Goal: Task Accomplishment & Management: Manage account settings

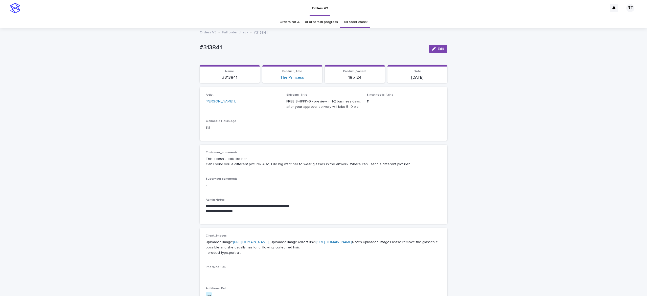
click at [281, 22] on link "Orders for AI" at bounding box center [290, 22] width 21 height 12
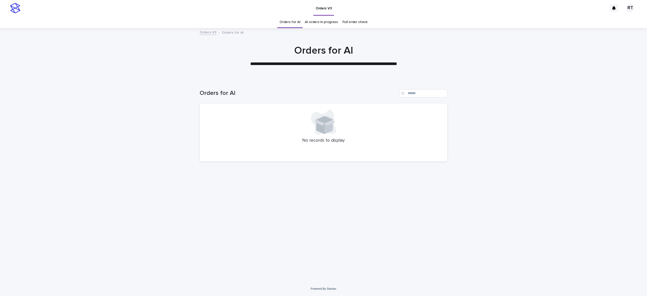
click at [352, 22] on link "Full order check" at bounding box center [355, 22] width 25 height 12
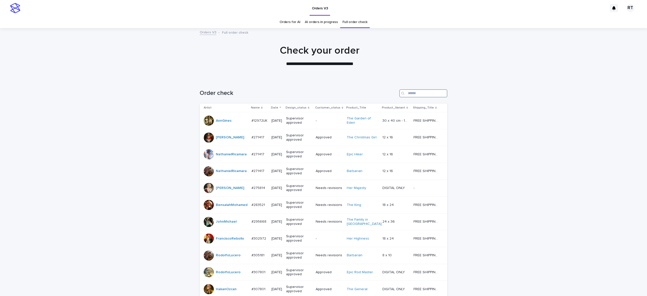
click at [409, 94] on input "Search" at bounding box center [423, 93] width 48 height 8
type input "***"
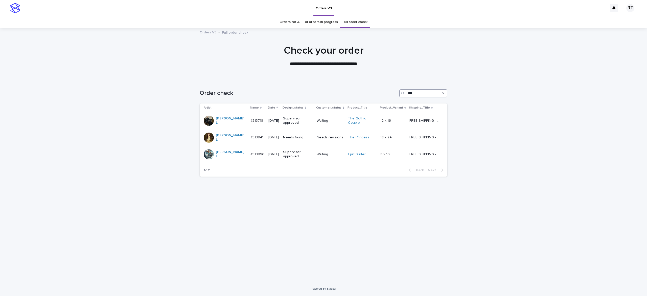
drag, startPoint x: 392, startPoint y: 95, endPoint x: 386, endPoint y: 95, distance: 5.8
click at [385, 95] on div "Order check ***" at bounding box center [324, 93] width 248 height 8
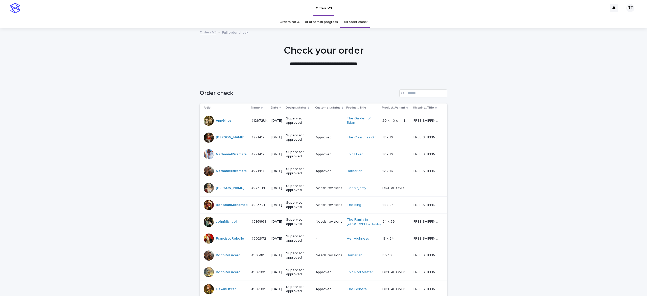
click at [290, 22] on link "Orders for AI" at bounding box center [290, 22] width 21 height 12
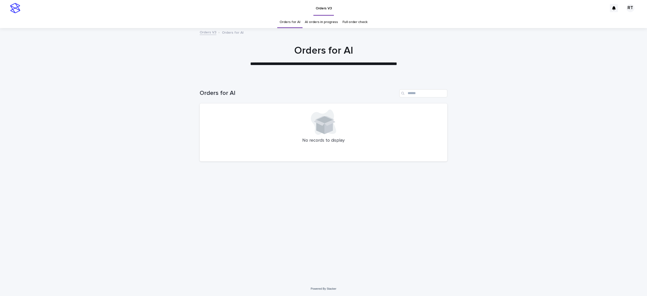
click at [292, 25] on link "Orders for AI" at bounding box center [290, 22] width 21 height 12
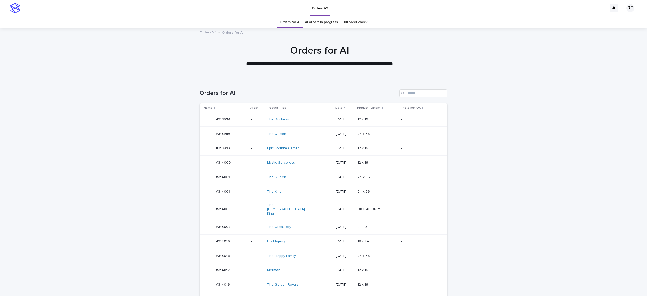
click at [310, 267] on div "Merman" at bounding box center [299, 270] width 65 height 8
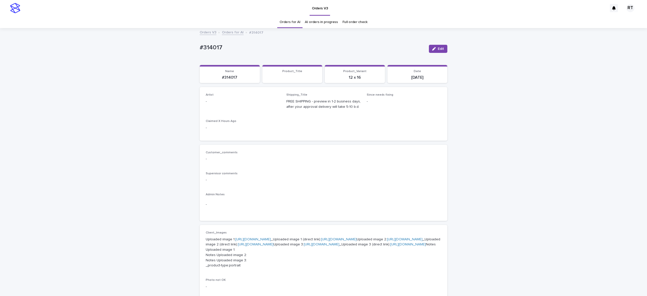
drag, startPoint x: 434, startPoint y: 50, endPoint x: 224, endPoint y: 130, distance: 224.7
click at [438, 50] on span "Edit" at bounding box center [441, 49] width 6 height 4
click at [224, 104] on div "Select..." at bounding box center [235, 104] width 58 height 8
paste input "*****"
type input "*****"
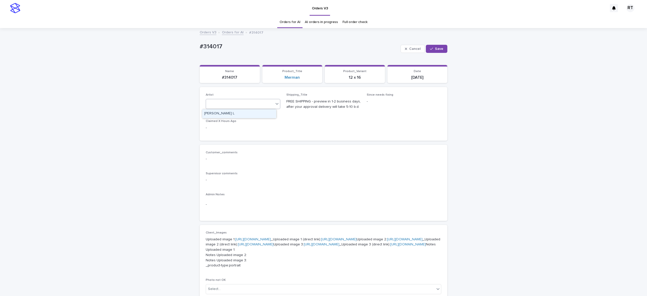
drag, startPoint x: 227, startPoint y: 112, endPoint x: 230, endPoint y: 112, distance: 3.1
drag, startPoint x: 432, startPoint y: 49, endPoint x: 449, endPoint y: 37, distance: 20.5
click at [435, 48] on span "Save" at bounding box center [439, 49] width 8 height 4
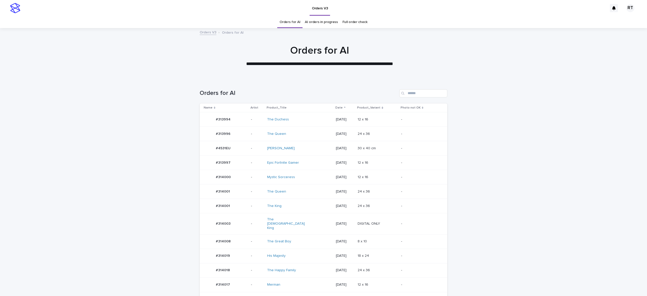
click at [304, 162] on div "Epic Fortnite Gamer" at bounding box center [288, 163] width 42 height 4
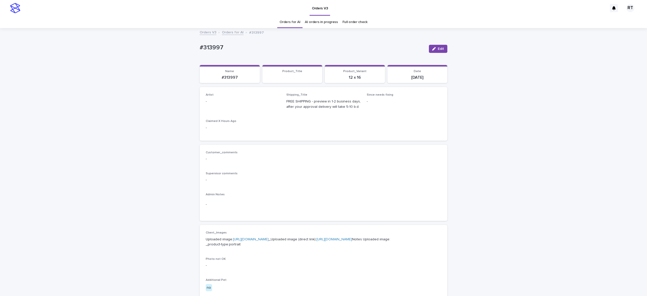
drag, startPoint x: 435, startPoint y: 49, endPoint x: 230, endPoint y: 110, distance: 214.7
click at [438, 49] on span "Edit" at bounding box center [441, 49] width 6 height 4
click at [223, 103] on div "Select..." at bounding box center [235, 104] width 58 height 8
paste input "*****"
type input "*****"
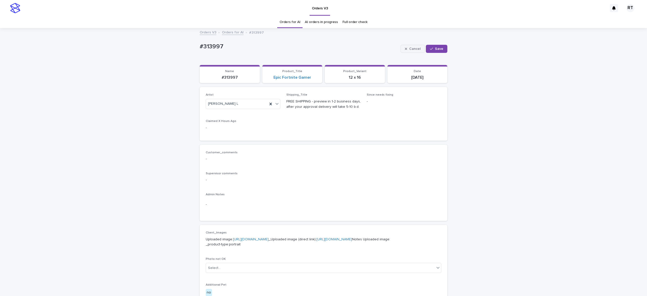
drag, startPoint x: 431, startPoint y: 45, endPoint x: 419, endPoint y: 51, distance: 13.6
click at [431, 45] on button "Save" at bounding box center [436, 49] width 21 height 8
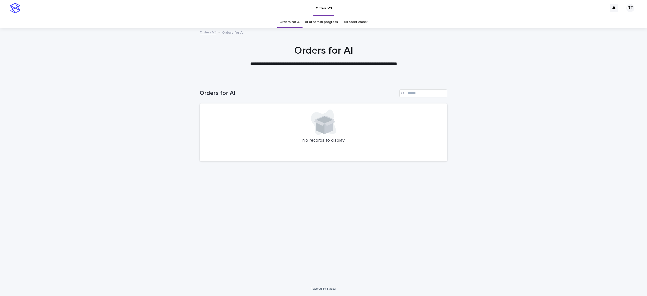
click at [353, 21] on link "Full order check" at bounding box center [355, 22] width 25 height 12
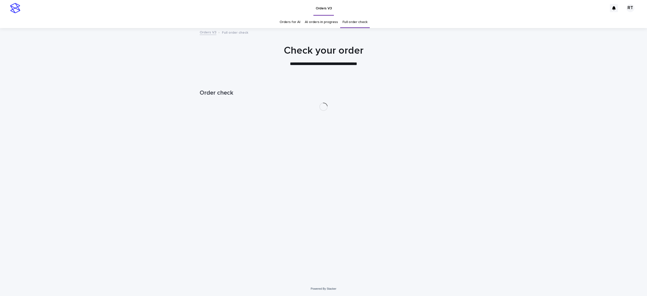
click at [286, 21] on link "Orders for AI" at bounding box center [290, 22] width 21 height 12
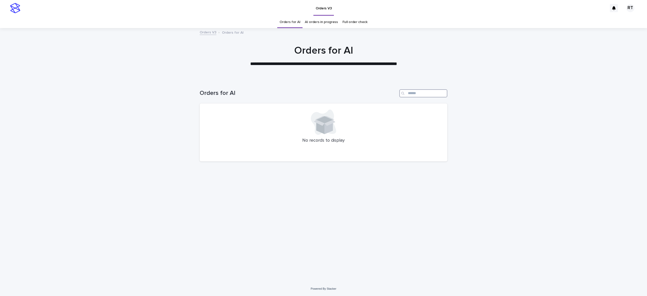
click at [410, 94] on input "Search" at bounding box center [423, 93] width 48 height 8
type input "*****"
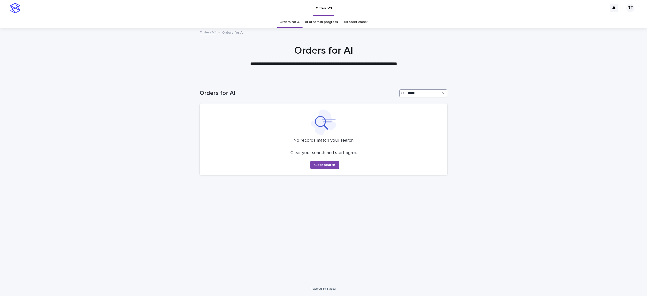
drag, startPoint x: 408, startPoint y: 95, endPoint x: 389, endPoint y: 96, distance: 19.0
click at [389, 95] on div "Orders for AI *****" at bounding box center [324, 93] width 248 height 8
click at [354, 24] on link "Full order check" at bounding box center [355, 22] width 25 height 12
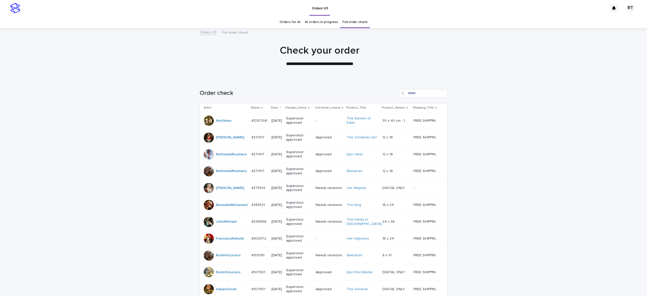
scroll to position [381, 0]
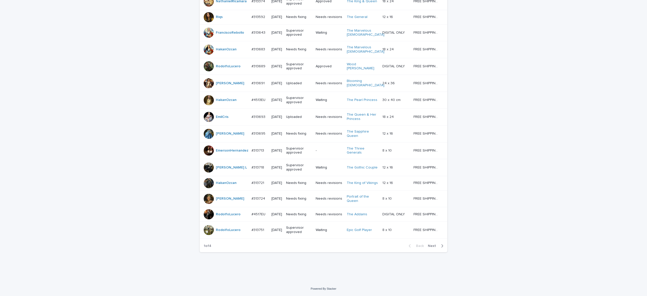
click at [429, 246] on span "Next" at bounding box center [433, 246] width 11 height 4
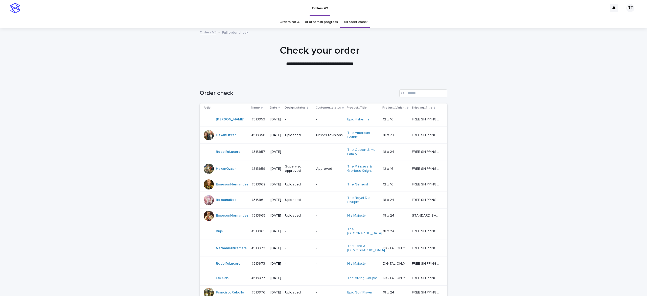
click at [288, 22] on link "Orders for AI" at bounding box center [290, 22] width 21 height 12
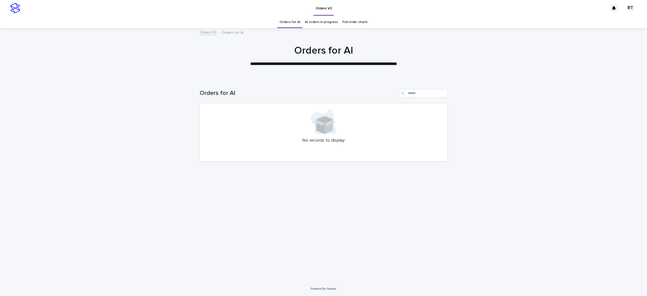
click at [352, 21] on link "Full order check" at bounding box center [355, 22] width 25 height 12
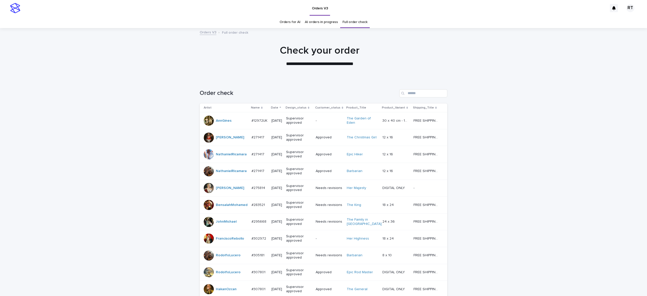
click at [280, 25] on link "Orders for AI" at bounding box center [290, 22] width 21 height 12
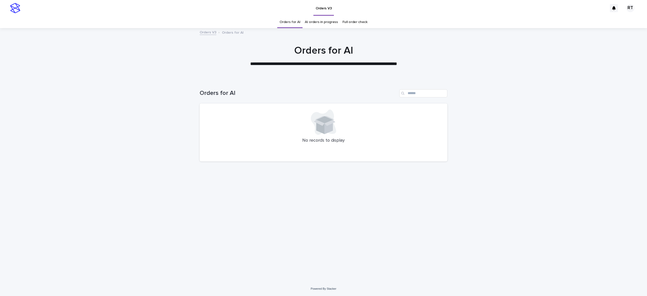
click at [289, 23] on link "Orders for AI" at bounding box center [290, 22] width 21 height 12
click at [294, 22] on link "Orders for AI" at bounding box center [290, 22] width 21 height 12
click at [365, 27] on link "Full order check" at bounding box center [355, 22] width 25 height 12
drag, startPoint x: 294, startPoint y: 18, endPoint x: 306, endPoint y: 12, distance: 13.8
click at [294, 18] on link "Orders for AI" at bounding box center [290, 22] width 21 height 12
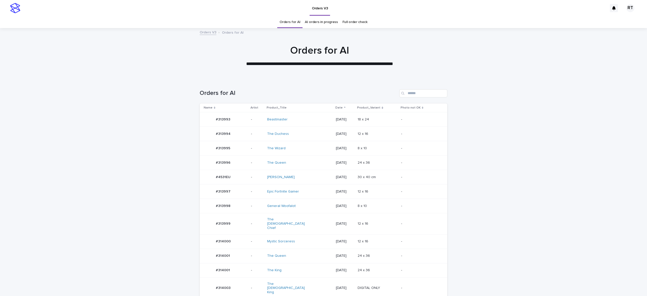
click at [311, 248] on td "The Queen" at bounding box center [299, 255] width 69 height 14
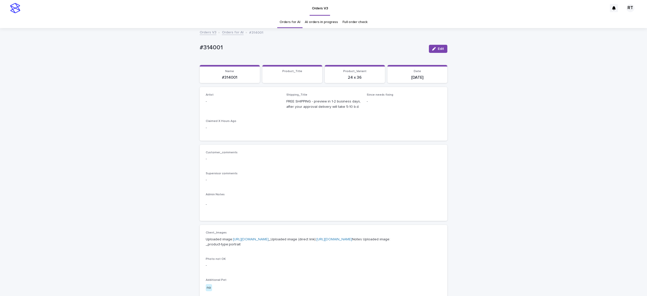
drag, startPoint x: 437, startPoint y: 51, endPoint x: 209, endPoint y: 127, distance: 240.9
click at [437, 51] on button "Edit" at bounding box center [438, 49] width 18 height 8
click at [223, 103] on div "Select..." at bounding box center [235, 104] width 58 height 8
paste input "*****"
type input "*****"
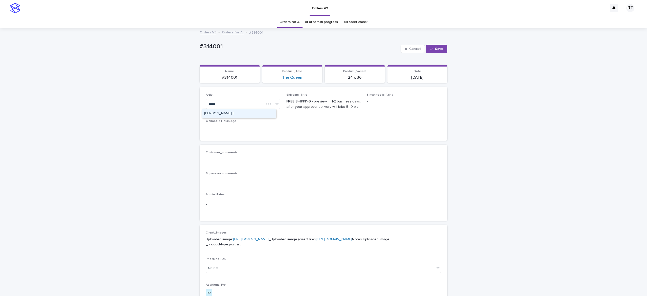
click at [228, 115] on div "[PERSON_NAME] L" at bounding box center [239, 113] width 74 height 9
click at [428, 50] on button "Save" at bounding box center [436, 49] width 21 height 8
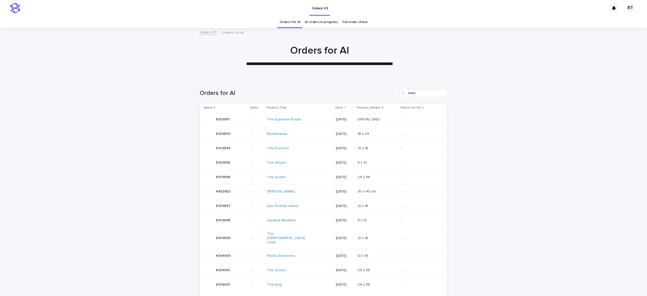
click at [299, 169] on td "The Wizard" at bounding box center [299, 162] width 69 height 14
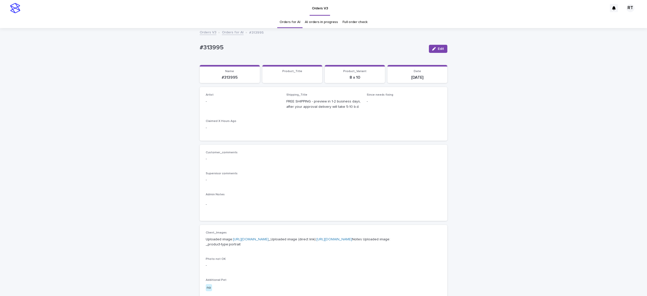
drag, startPoint x: 430, startPoint y: 48, endPoint x: 257, endPoint y: 112, distance: 184.7
click at [432, 48] on icon "button" at bounding box center [434, 49] width 4 height 4
click at [230, 104] on div "Select..." at bounding box center [235, 104] width 58 height 8
drag, startPoint x: 230, startPoint y: 104, endPoint x: 236, endPoint y: 106, distance: 6.1
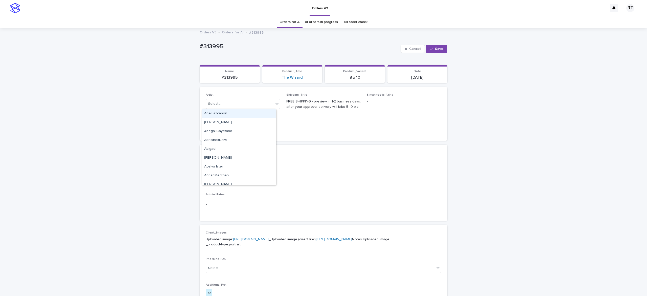
drag, startPoint x: 236, startPoint y: 106, endPoint x: 219, endPoint y: 107, distance: 16.2
click at [219, 105] on div "Select..." at bounding box center [240, 104] width 68 height 8
paste input "*****"
type input "*****"
click at [229, 111] on div "[PERSON_NAME] L" at bounding box center [239, 113] width 74 height 9
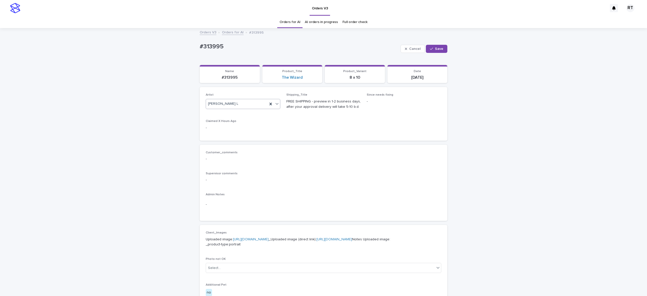
drag, startPoint x: 434, startPoint y: 49, endPoint x: 367, endPoint y: 2, distance: 81.9
click at [435, 48] on span "Save" at bounding box center [439, 49] width 8 height 4
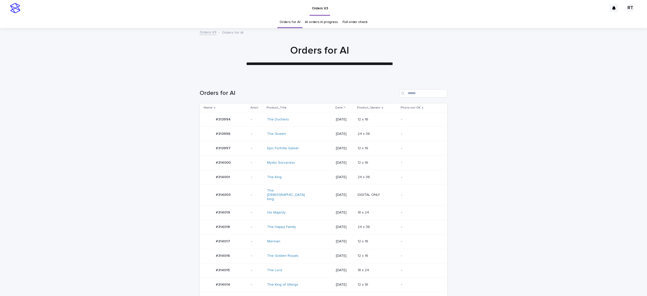
click at [299, 263] on td "The Lord" at bounding box center [299, 270] width 69 height 14
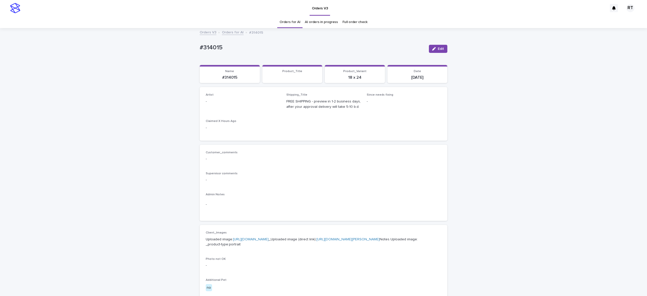
drag, startPoint x: 430, startPoint y: 49, endPoint x: 231, endPoint y: 110, distance: 208.2
click at [432, 50] on icon "button" at bounding box center [434, 49] width 4 height 4
click at [231, 104] on div "Select..." at bounding box center [235, 104] width 58 height 8
paste input "*****"
type input "*****"
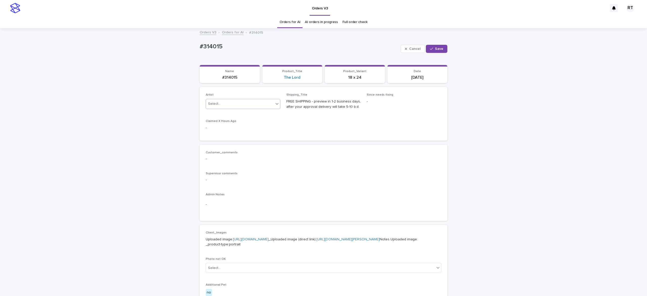
drag, startPoint x: 232, startPoint y: 108, endPoint x: 234, endPoint y: 111, distance: 3.5
click at [233, 110] on div "Artist 0 results available. Select is focused ,type to refine list, press Down …" at bounding box center [243, 103] width 75 height 20
click at [234, 111] on div "Artist Select..." at bounding box center [243, 103] width 75 height 20
click at [234, 110] on div "Artist Select..." at bounding box center [243, 103] width 75 height 20
click at [231, 102] on div "Select..." at bounding box center [240, 104] width 68 height 8
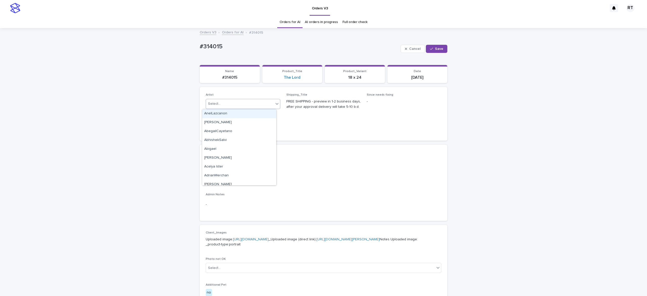
paste input "*****"
type input "*****"
drag, startPoint x: 232, startPoint y: 103, endPoint x: 232, endPoint y: 107, distance: 3.5
click at [232, 107] on div "Select... *****" at bounding box center [240, 104] width 68 height 8
click at [230, 108] on div "Select..." at bounding box center [240, 104] width 68 height 8
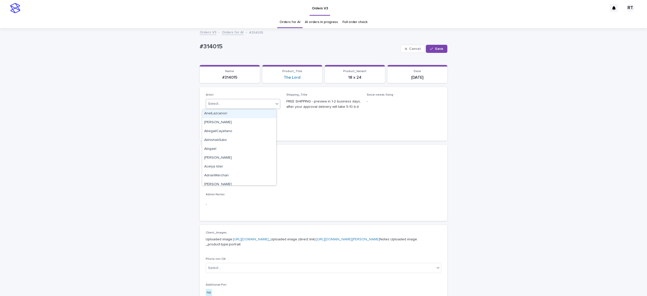
click at [231, 108] on div "Select..." at bounding box center [243, 104] width 75 height 10
click at [229, 101] on div "Select..." at bounding box center [240, 104] width 68 height 8
paste input "*****"
type input "*****"
click at [230, 107] on div "Select..." at bounding box center [240, 104] width 68 height 8
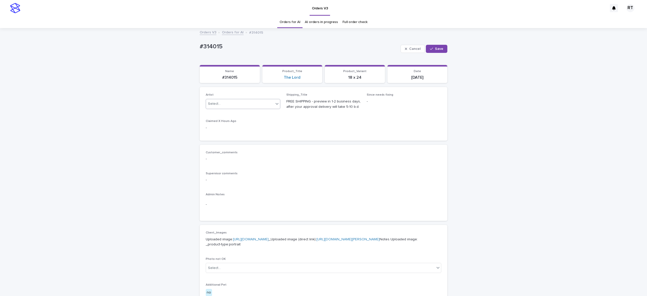
paste input "*****"
type input "*****"
click at [232, 113] on div "[PERSON_NAME] L" at bounding box center [239, 113] width 74 height 9
click at [430, 57] on div "#314015 Cancel Save #314015 Cancel Save Sorry, there was an error saving your r…" at bounding box center [324, 254] width 248 height 450
click at [430, 47] on icon "button" at bounding box center [431, 49] width 3 height 4
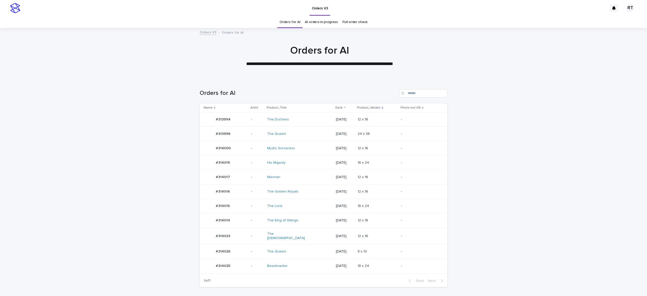
click at [292, 232] on div "The [DEMOGRAPHIC_DATA]" at bounding box center [299, 236] width 65 height 13
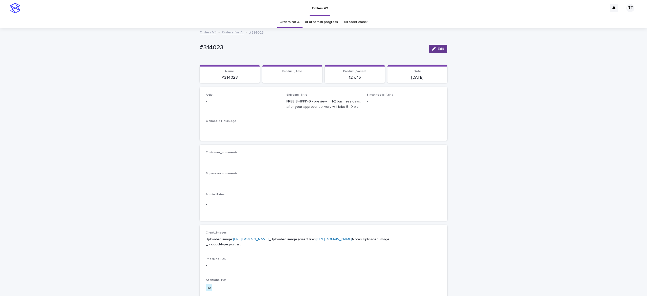
click at [438, 47] on span "Edit" at bounding box center [441, 49] width 6 height 4
click at [217, 105] on div "Select..." at bounding box center [235, 104] width 58 height 8
paste input "*****"
type input "*****"
click at [221, 113] on div "[PERSON_NAME] L" at bounding box center [239, 113] width 74 height 9
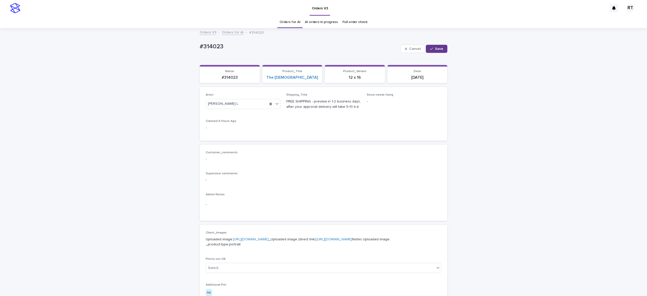
click at [430, 50] on icon "button" at bounding box center [431, 49] width 3 height 4
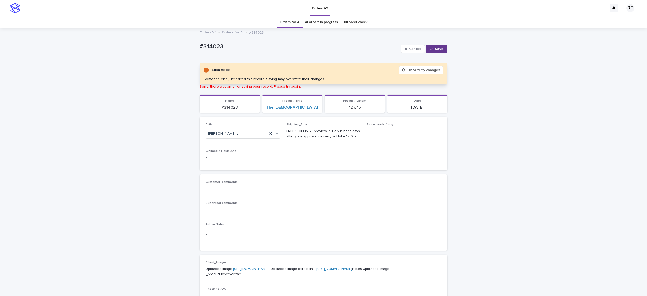
click at [437, 47] on button "Save" at bounding box center [436, 49] width 21 height 8
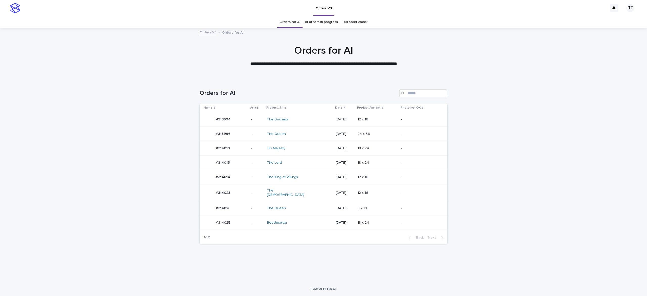
click at [298, 134] on div "The Queen" at bounding box center [288, 134] width 42 height 4
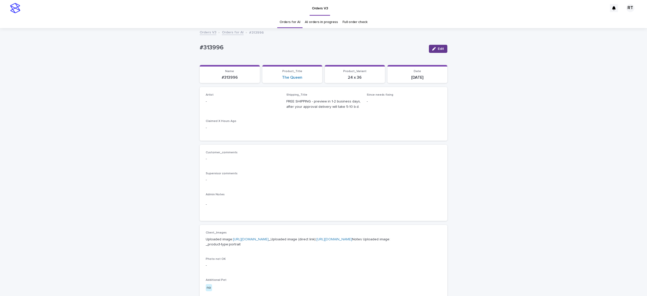
click at [438, 49] on span "Edit" at bounding box center [441, 49] width 6 height 4
drag, startPoint x: 231, startPoint y: 103, endPoint x: 232, endPoint y: 110, distance: 6.7
click at [231, 104] on div "Select..." at bounding box center [235, 104] width 58 height 8
paste input "*****"
click at [232, 110] on body "Orders V3 RT Orders for AI AI orders in progress Full order check Orders V3 Ord…" at bounding box center [323, 148] width 647 height 296
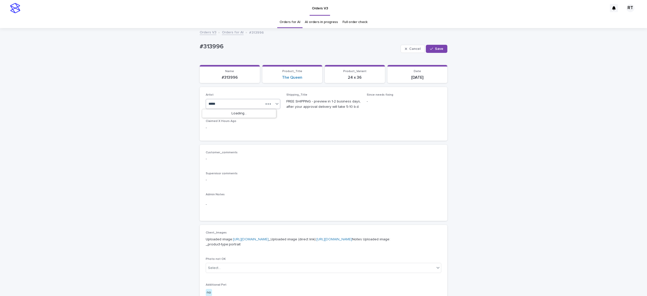
type input "*****"
click at [233, 112] on div "[PERSON_NAME] L" at bounding box center [239, 113] width 74 height 9
click at [230, 107] on div "[PERSON_NAME] L" at bounding box center [237, 104] width 62 height 8
click at [230, 104] on div "[PERSON_NAME] L" at bounding box center [237, 104] width 62 height 8
paste input "*****"
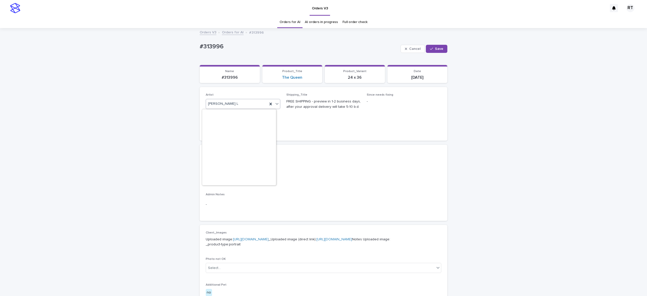
type input "*****"
click at [232, 113] on div "[PERSON_NAME] L" at bounding box center [239, 113] width 74 height 9
click at [438, 50] on button "Save" at bounding box center [436, 49] width 21 height 8
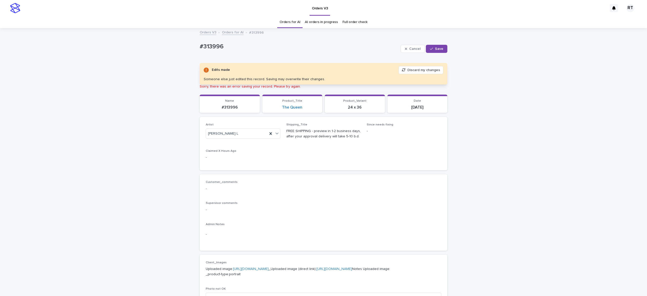
click at [439, 50] on button "Save" at bounding box center [436, 49] width 21 height 8
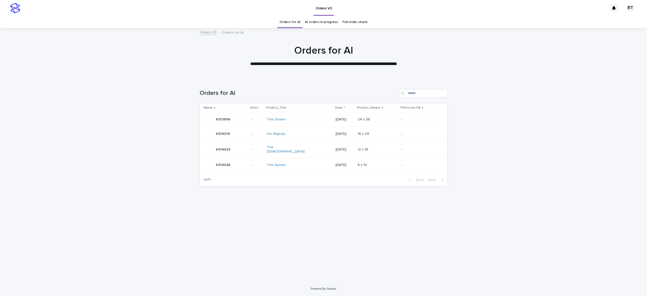
click at [301, 148] on div "The [DEMOGRAPHIC_DATA]" at bounding box center [288, 149] width 42 height 9
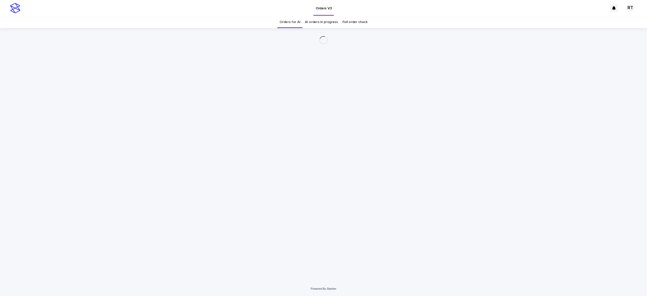
click at [293, 24] on link "Orders for AI" at bounding box center [290, 22] width 21 height 12
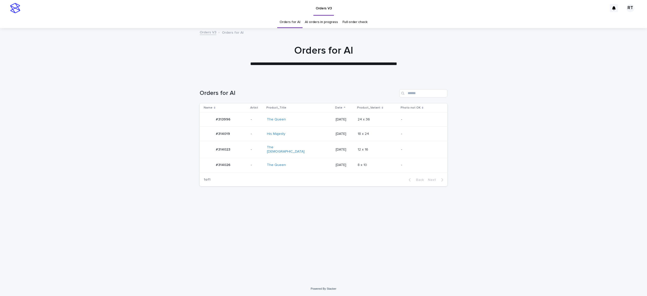
click at [299, 153] on td "The [DEMOGRAPHIC_DATA]" at bounding box center [299, 149] width 69 height 17
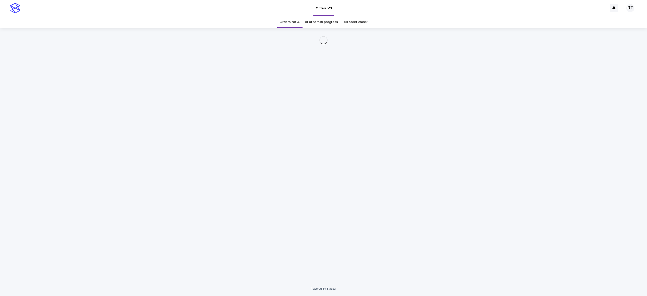
drag, startPoint x: 409, startPoint y: 71, endPoint x: 407, endPoint y: 74, distance: 3.5
click at [407, 74] on div "Loading... Saving… Loading... Saving…" at bounding box center [323, 148] width 253 height 241
click at [265, 36] on div at bounding box center [324, 40] width 248 height 24
drag, startPoint x: 282, startPoint y: 33, endPoint x: 290, endPoint y: 26, distance: 10.6
click at [286, 30] on div at bounding box center [324, 40] width 248 height 24
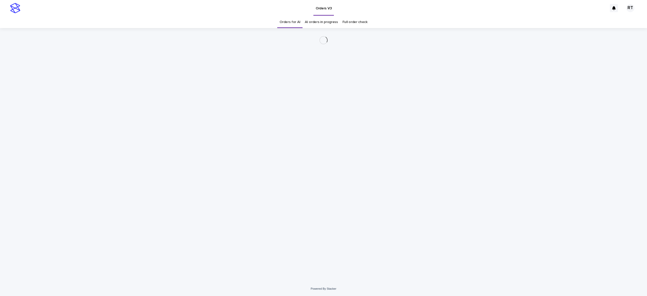
click at [288, 24] on link "Orders for AI" at bounding box center [290, 22] width 21 height 12
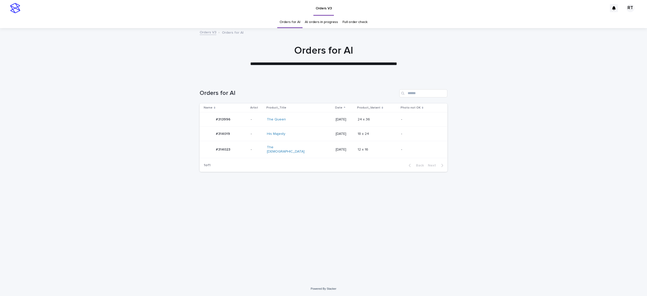
click at [301, 118] on div "The Queen" at bounding box center [288, 119] width 42 height 4
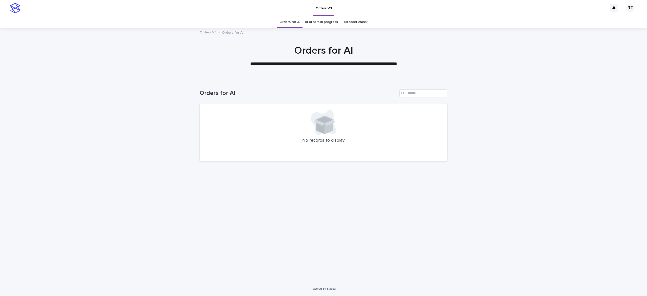
click at [353, 23] on link "Full order check" at bounding box center [355, 22] width 25 height 12
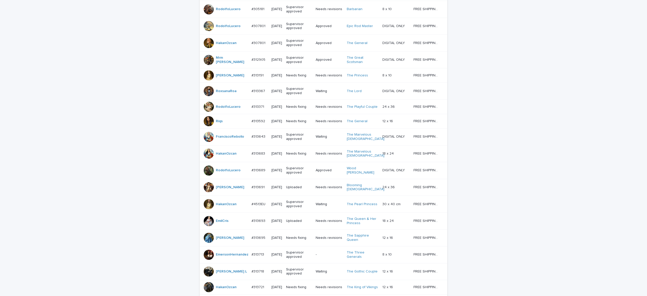
scroll to position [381, 0]
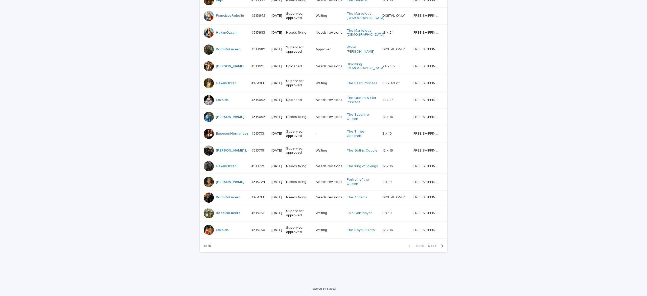
click at [431, 246] on span "Next" at bounding box center [433, 246] width 11 height 4
click at [431, 247] on span "Next" at bounding box center [433, 246] width 11 height 4
click at [431, 245] on span "Next" at bounding box center [433, 246] width 11 height 4
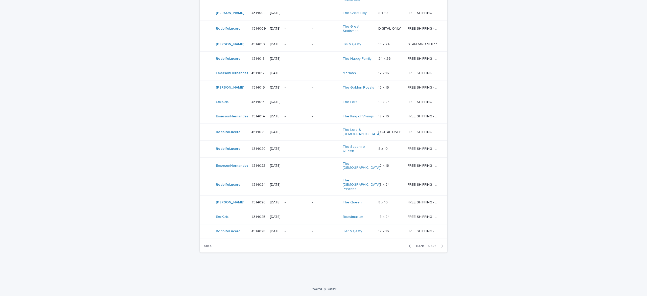
scroll to position [144, 0]
click at [415, 246] on span "Back" at bounding box center [418, 246] width 11 height 4
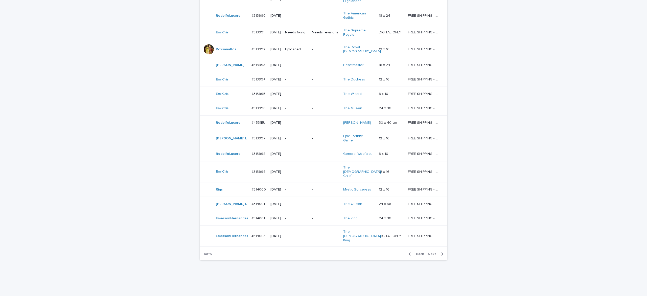
scroll to position [381, 0]
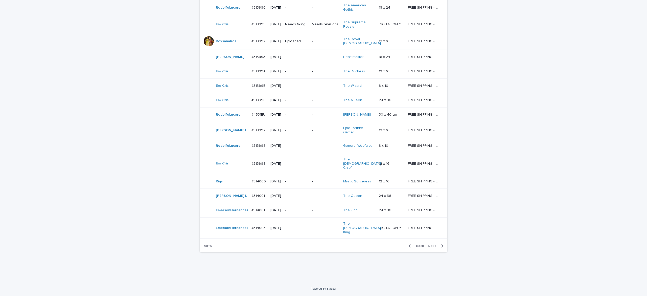
click at [430, 245] on span "Next" at bounding box center [433, 246] width 11 height 4
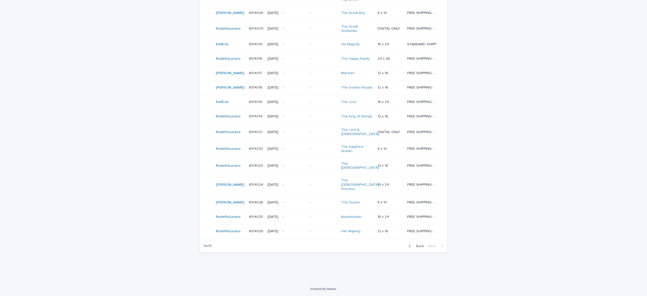
scroll to position [115, 0]
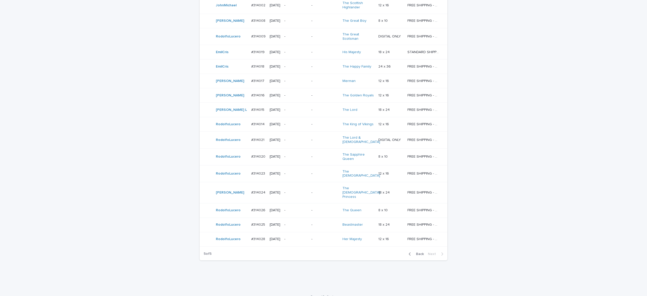
drag, startPoint x: 639, startPoint y: 185, endPoint x: 635, endPoint y: 71, distance: 113.8
click at [624, 41] on div "Loading... Saving… Loading... Saving… Order check Artist Name Date Design_statu…" at bounding box center [323, 127] width 647 height 326
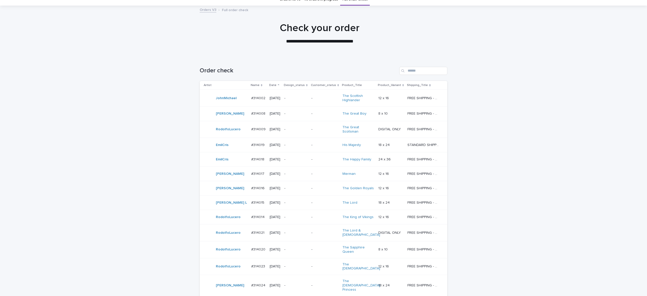
scroll to position [0, 0]
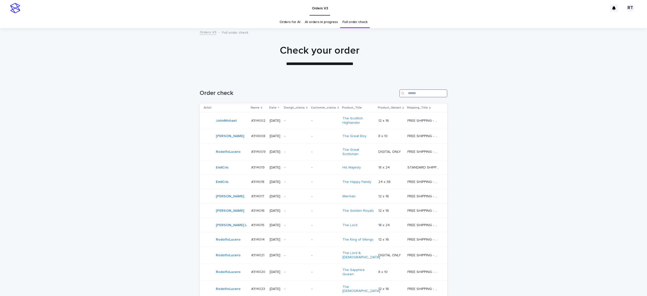
click at [412, 93] on input "Search" at bounding box center [423, 93] width 48 height 8
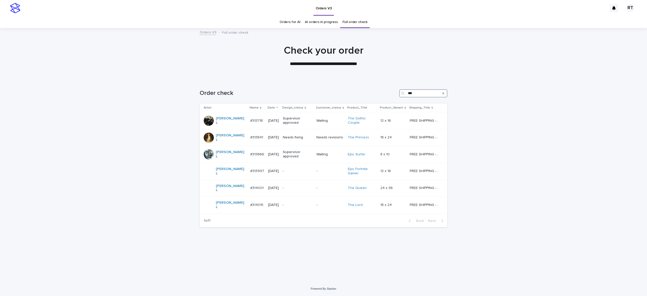
type input "***"
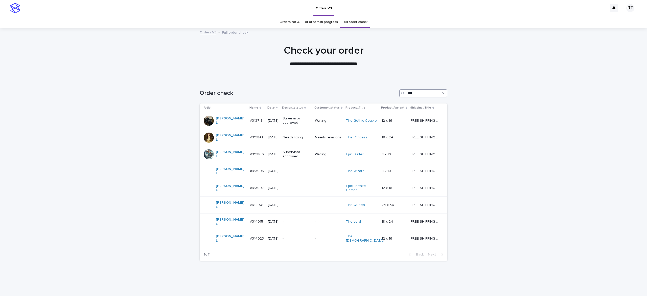
drag, startPoint x: 418, startPoint y: 94, endPoint x: 375, endPoint y: 90, distance: 42.7
click at [373, 89] on div "Order check ***" at bounding box center [324, 91] width 248 height 24
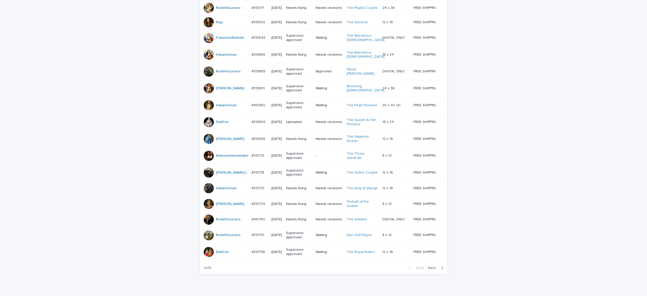
scroll to position [381, 0]
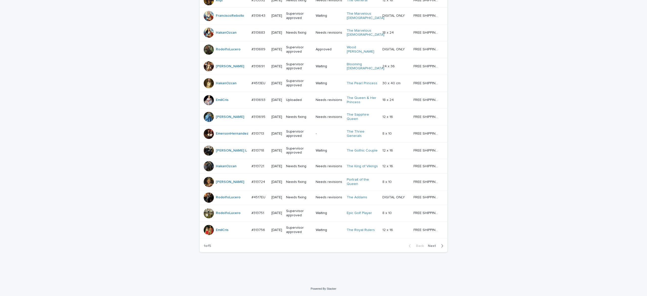
click at [430, 247] on span "Next" at bounding box center [433, 246] width 11 height 4
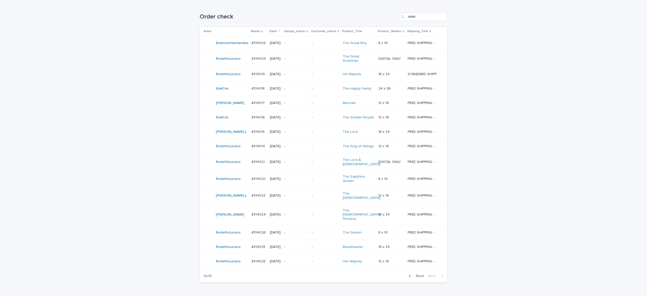
scroll to position [128, 0]
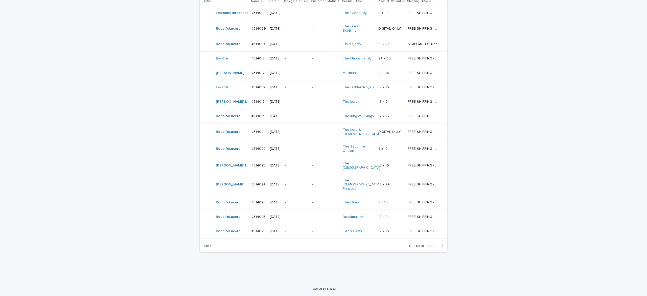
drag, startPoint x: 416, startPoint y: 246, endPoint x: 642, endPoint y: 187, distance: 233.2
click at [416, 246] on span "Back" at bounding box center [418, 246] width 11 height 4
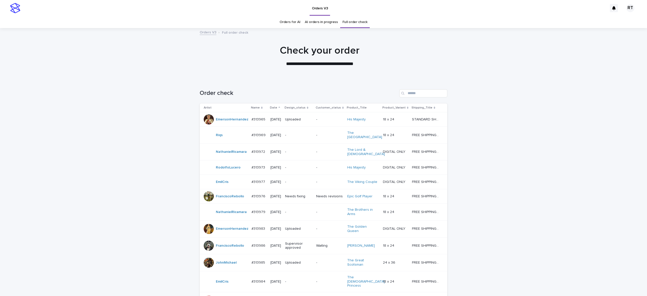
click at [423, 98] on div "Order check" at bounding box center [324, 91] width 248 height 24
click at [422, 94] on input "Search" at bounding box center [423, 93] width 48 height 8
type input "***"
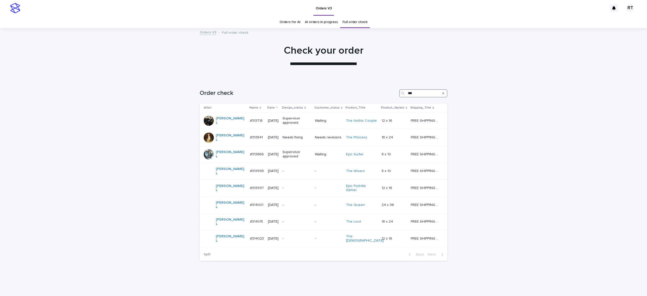
drag, startPoint x: 421, startPoint y: 95, endPoint x: 366, endPoint y: 91, distance: 55.8
click at [369, 92] on div "Order check ***" at bounding box center [324, 93] width 248 height 8
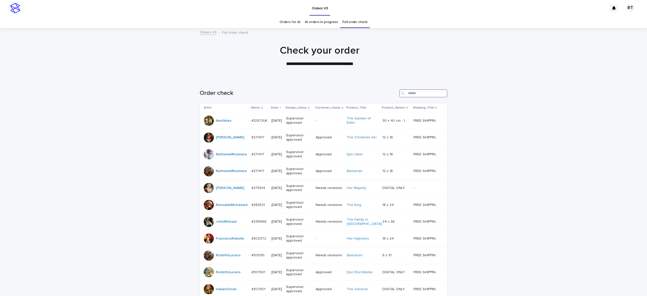
click at [409, 93] on input "Search" at bounding box center [423, 93] width 48 height 8
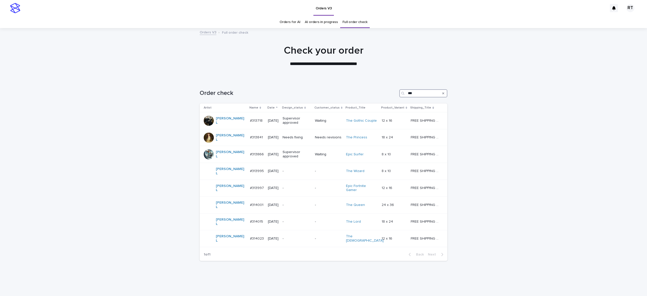
type input "***"
click at [591, 127] on div "Loading... Saving… Loading... Saving… Order check *** Artist Name Date Design_s…" at bounding box center [323, 184] width 647 height 211
click at [302, 140] on div "Needs fixing" at bounding box center [297, 137] width 28 height 8
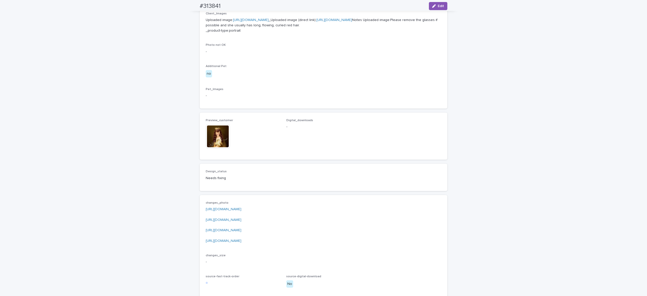
scroll to position [288, 0]
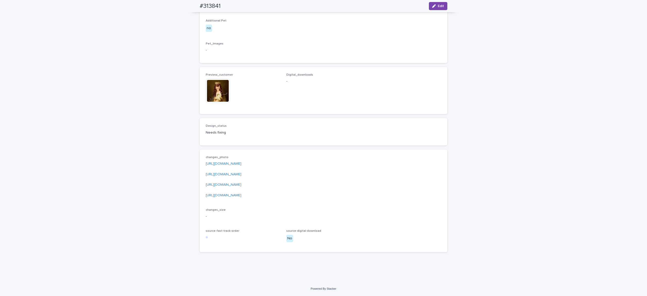
click at [240, 196] on link "https://drive.google.com/file/d/12SUcYSQTTQGMJ-w3LyBQ7b7h9B7VseF_/view?usp=shar…" at bounding box center [224, 195] width 36 height 4
click at [241, 183] on link "https://drive.google.com/file/d/1kQA7DWkTfCmobLGL18SeXVt6h5zS50lF/view?usp=shar…" at bounding box center [224, 185] width 36 height 4
click at [241, 173] on link "https://drive.google.com/file/d/1vlzDX1HY5USzzgLVHQq7iF1WN2m2Xv9e/view?usp=shar…" at bounding box center [224, 174] width 36 height 4
drag, startPoint x: 152, startPoint y: 23, endPoint x: 223, endPoint y: 10, distance: 72.0
click at [154, 23] on div "**********" at bounding box center [323, 21] width 647 height 520
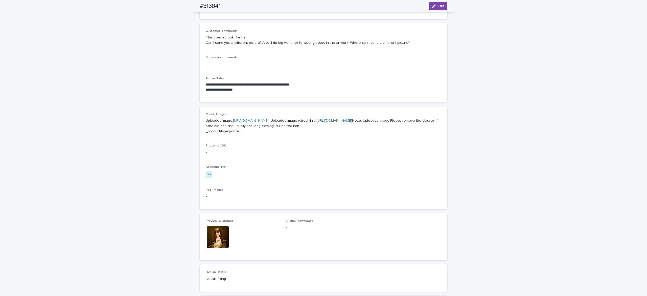
scroll to position [0, 0]
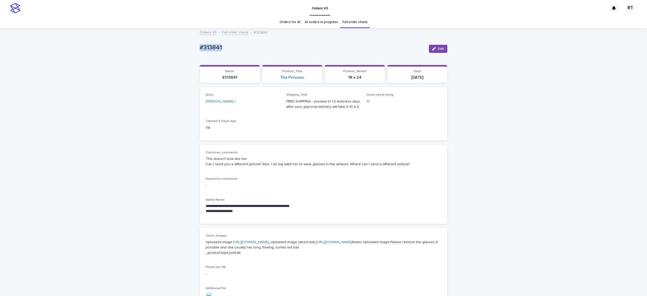
drag, startPoint x: 179, startPoint y: 45, endPoint x: 261, endPoint y: 46, distance: 81.4
click at [256, 44] on div "**********" at bounding box center [323, 289] width 647 height 520
copy p "#313841"
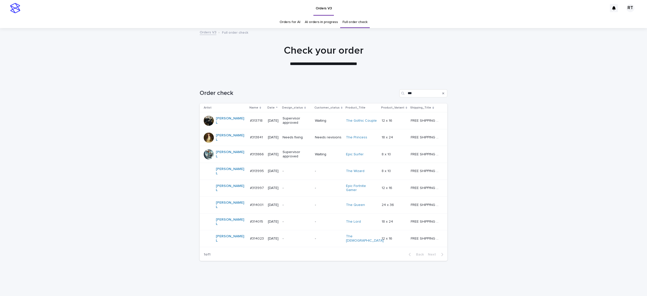
click at [293, 171] on div "-" at bounding box center [297, 171] width 28 height 8
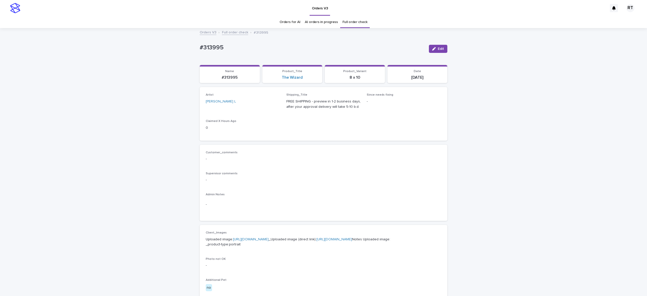
click at [564, 30] on div "Orders V3 Full order check #313995" at bounding box center [323, 32] width 647 height 7
drag, startPoint x: 197, startPoint y: 40, endPoint x: 306, endPoint y: 40, distance: 109.0
click at [282, 42] on div "Loading... Saving… Loading... Saving… #313995 Edit #313995 Edit Sorry, there wa…" at bounding box center [323, 259] width 647 height 461
copy p "#313995"
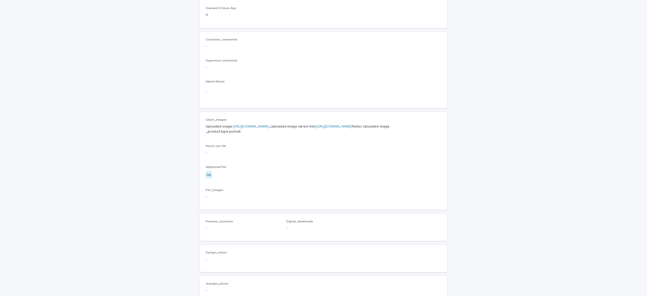
scroll to position [129, 0]
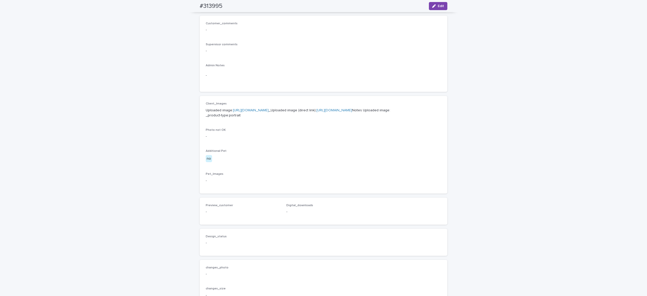
click at [236, 112] on link "https://cdn.shopify.com-uploadkit.app/s/files/1/0033/4807/0511/files/download.h…" at bounding box center [251, 110] width 36 height 4
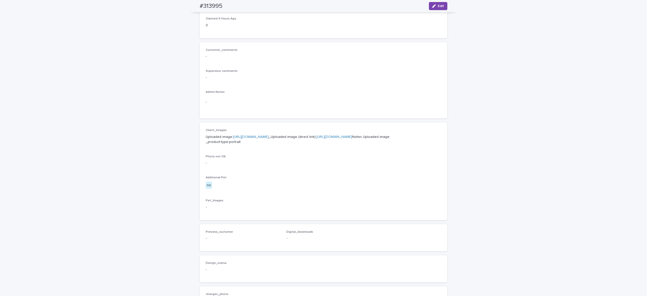
scroll to position [0, 0]
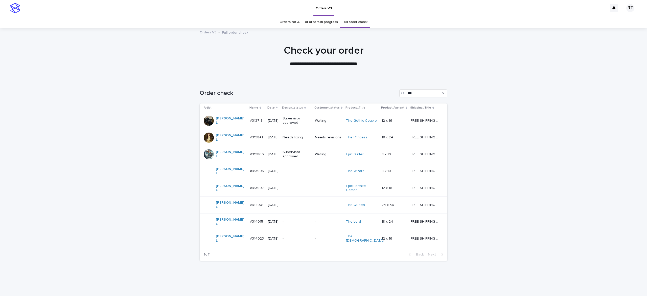
click at [290, 185] on div "-" at bounding box center [297, 188] width 28 height 8
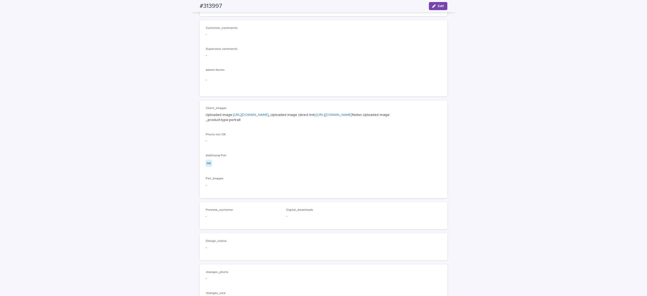
scroll to position [133, 0]
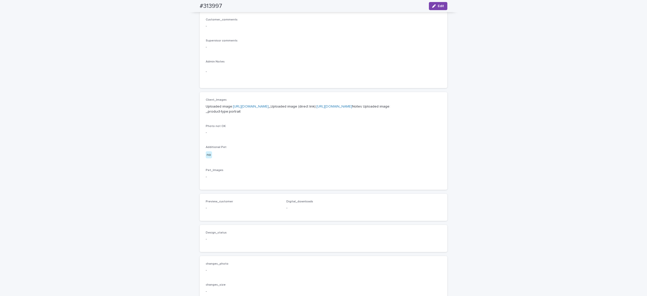
click at [233, 108] on link "https://cdn.shopify.com-uploadkit.app/s/files/1/0033/4807/0511/files/download.h…" at bounding box center [251, 107] width 36 height 4
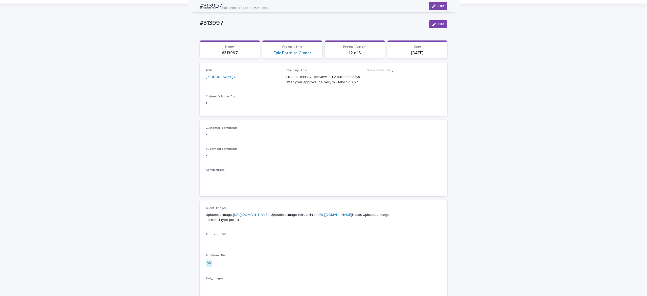
scroll to position [0, 0]
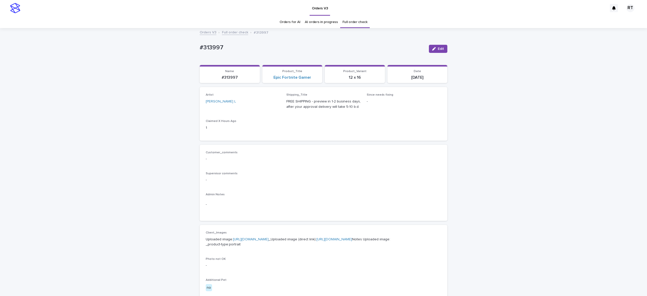
click at [151, 35] on div "Orders V3 Full order check #313997" at bounding box center [323, 32] width 647 height 7
drag, startPoint x: 265, startPoint y: 47, endPoint x: 300, endPoint y: 47, distance: 34.9
click at [296, 47] on div "Loading... Saving… Loading... Saving… #313997 Edit #313997 Edit Sorry, there wa…" at bounding box center [323, 259] width 647 height 461
copy p "#313997"
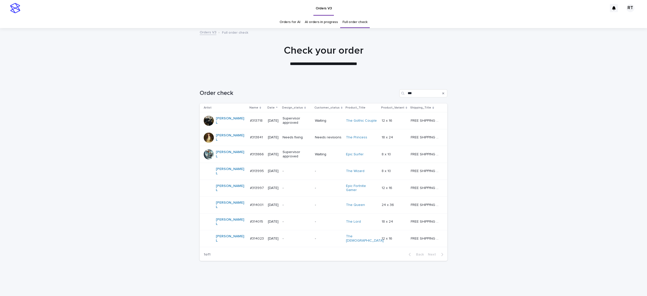
click at [287, 236] on p "-" at bounding box center [297, 238] width 28 height 4
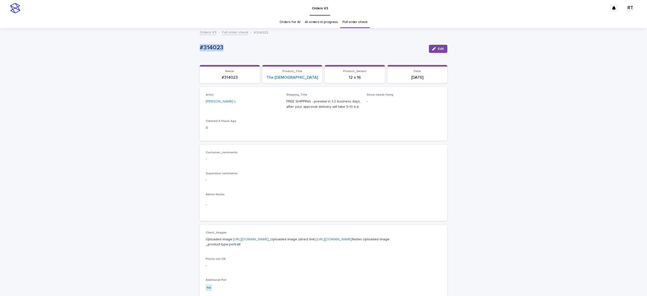
drag, startPoint x: 205, startPoint y: 41, endPoint x: 291, endPoint y: 45, distance: 86.3
click at [272, 43] on div "Loading... Saving… Loading... Saving… #314023 Edit #314023 Edit Sorry, there wa…" at bounding box center [323, 259] width 647 height 461
copy p "#314023"
click at [250, 241] on link "https://cdn.shopify.com-uploadkit.app/s/files/1/0033/4807/0511/files/download.h…" at bounding box center [251, 239] width 36 height 4
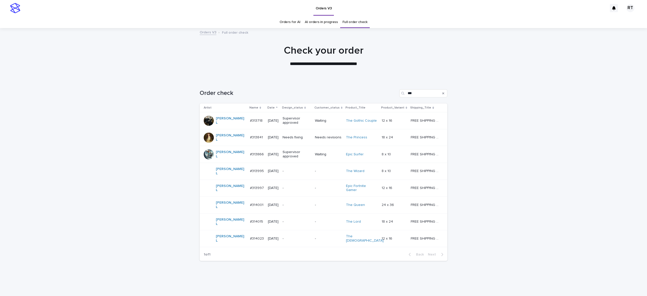
click at [101, 30] on div "Orders V3 Full order check" at bounding box center [323, 32] width 647 height 7
click at [290, 203] on p "-" at bounding box center [297, 205] width 28 height 4
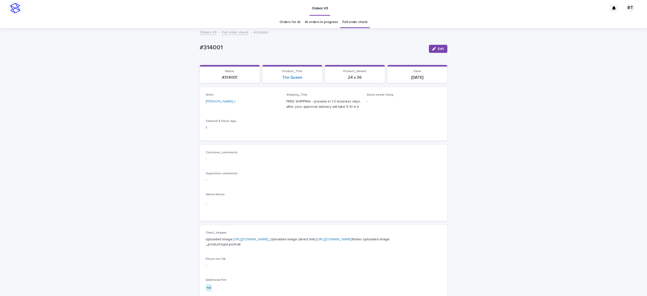
click at [253, 241] on link "https://cdn.shopify.com-uploadkit.app/s/files/1/0033/4807/0511/files/download.h…" at bounding box center [251, 239] width 36 height 4
drag, startPoint x: 194, startPoint y: 43, endPoint x: 309, endPoint y: 41, distance: 114.5
click at [298, 43] on div "Loading... Saving… Loading... Saving… #314001 Edit #314001 Edit Sorry, there wa…" at bounding box center [323, 259] width 647 height 461
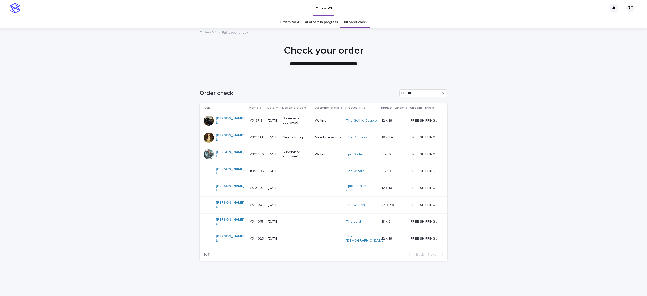
click at [292, 217] on div "-" at bounding box center [297, 221] width 28 height 8
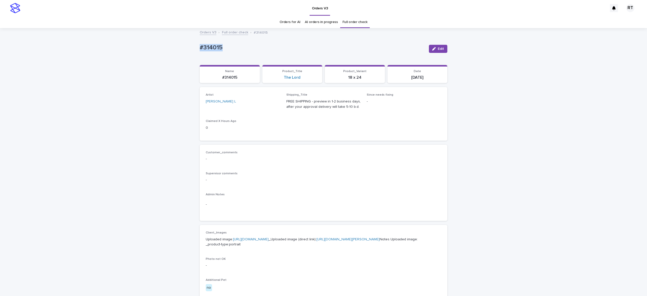
drag, startPoint x: 213, startPoint y: 38, endPoint x: 302, endPoint y: 36, distance: 88.7
click at [295, 36] on div "Loading... Saving… Loading... Saving… #314015 Edit #314015 Edit Sorry, there wa…" at bounding box center [323, 259] width 647 height 461
copy p "#314015"
click at [255, 241] on link "https://cdn.shopify.com-uploadkit.app/s/files/1/0033/4807/0511/files/download.h…" at bounding box center [251, 239] width 36 height 4
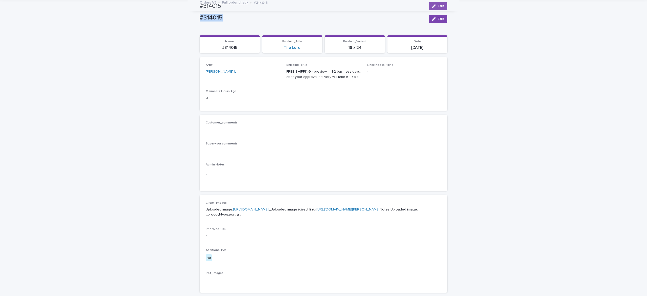
scroll to position [28, 0]
